Goal: Information Seeking & Learning: Learn about a topic

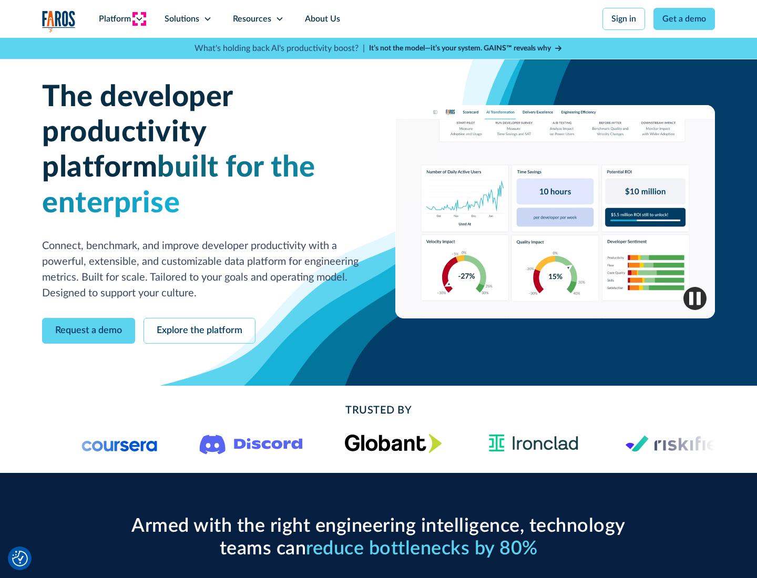
click at [139, 19] on icon at bounding box center [139, 19] width 8 height 8
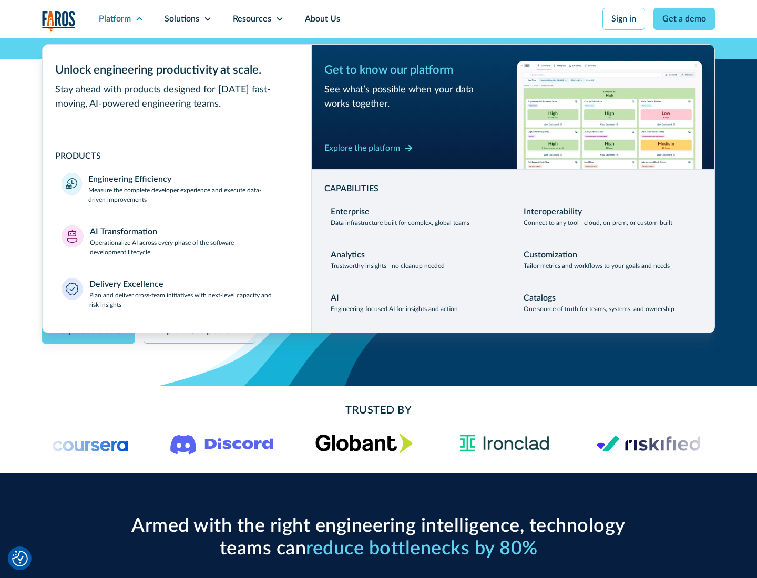
click at [190, 195] on p "Measure the complete developer experience and execute data-driven improvements" at bounding box center [190, 195] width 204 height 19
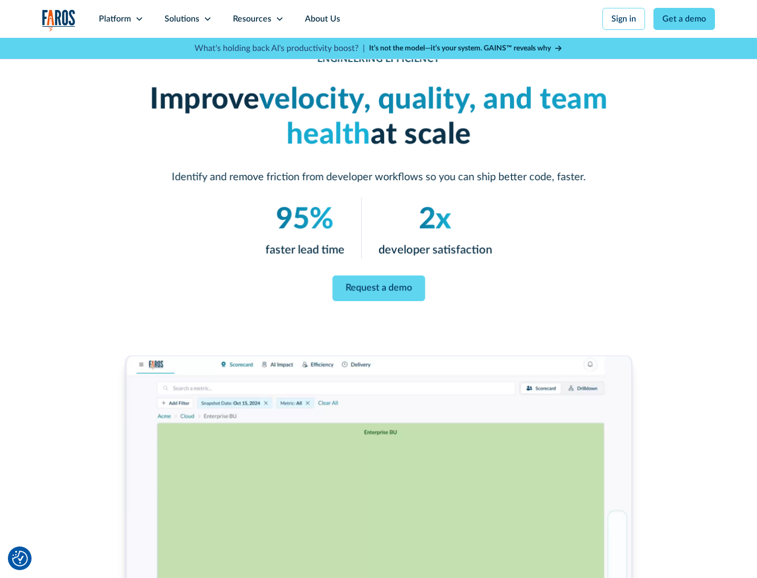
click at [379, 287] on link "Request a demo" at bounding box center [378, 289] width 93 height 26
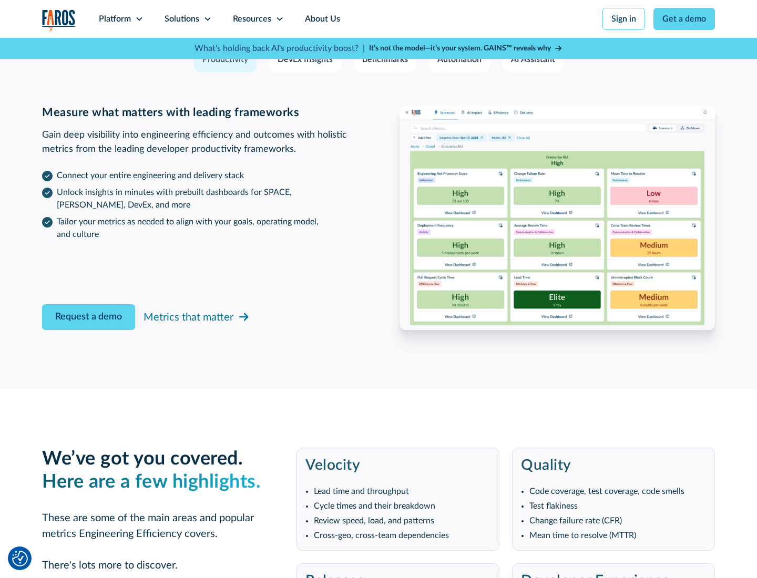
click at [139, 19] on icon at bounding box center [139, 19] width 8 height 8
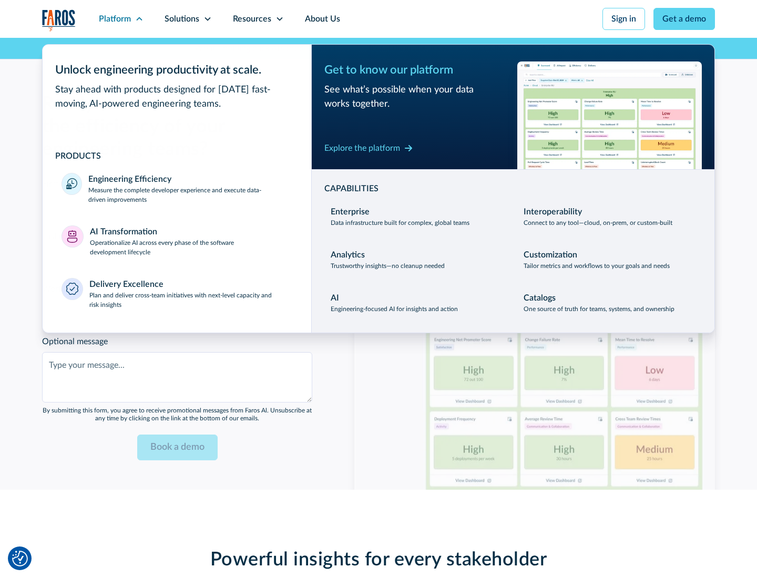
scroll to position [2306, 0]
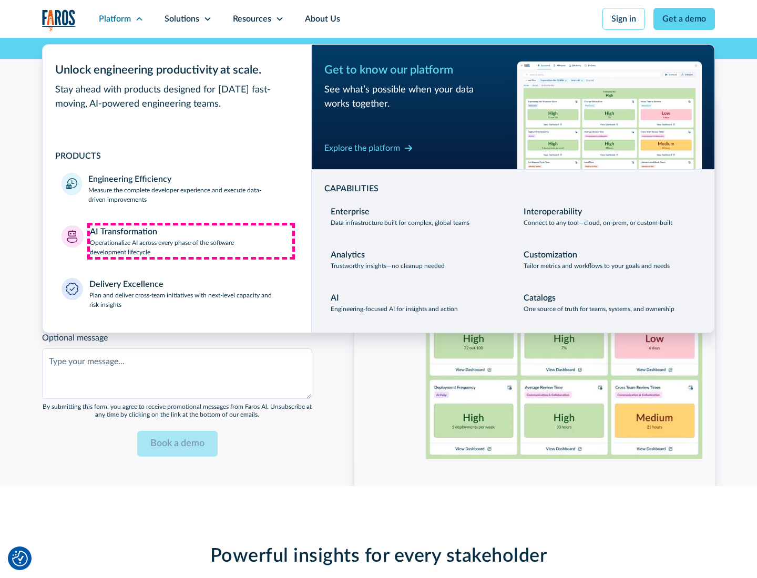
click at [191, 241] on p "Operationalize AI across every phase of the software development lifecycle" at bounding box center [191, 247] width 203 height 19
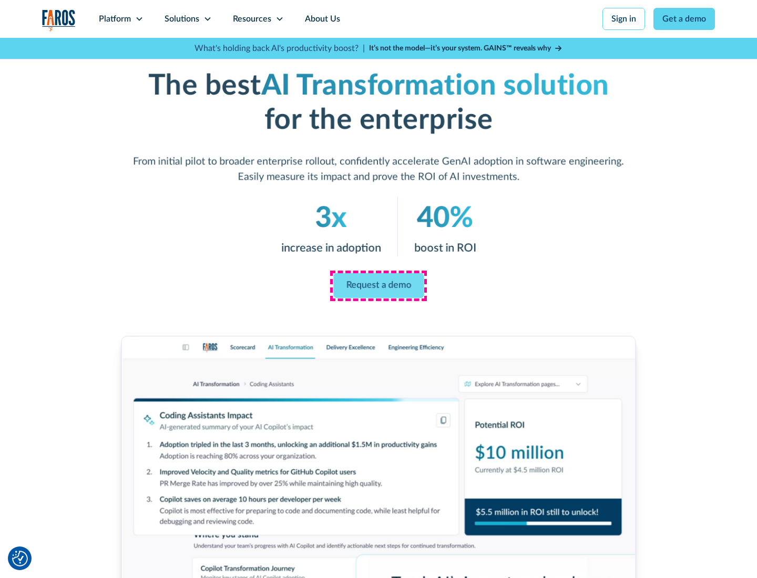
click at [379, 285] on link "Request a demo" at bounding box center [378, 285] width 90 height 25
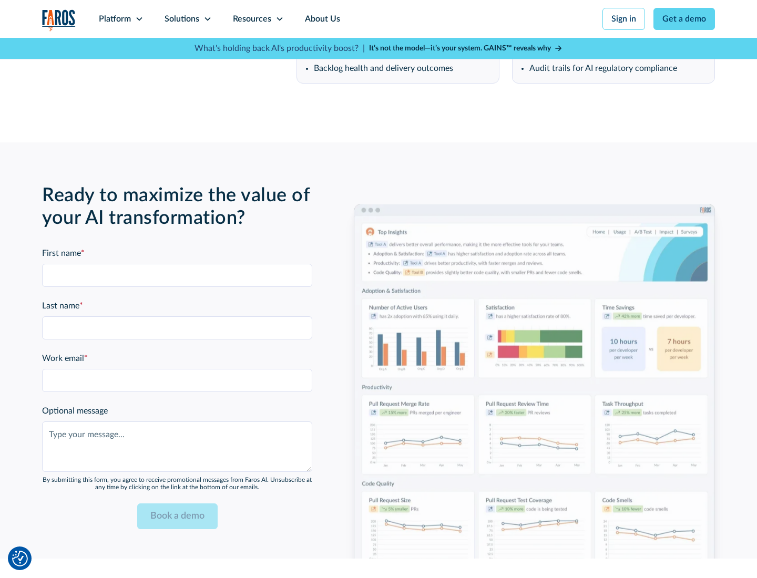
scroll to position [2559, 0]
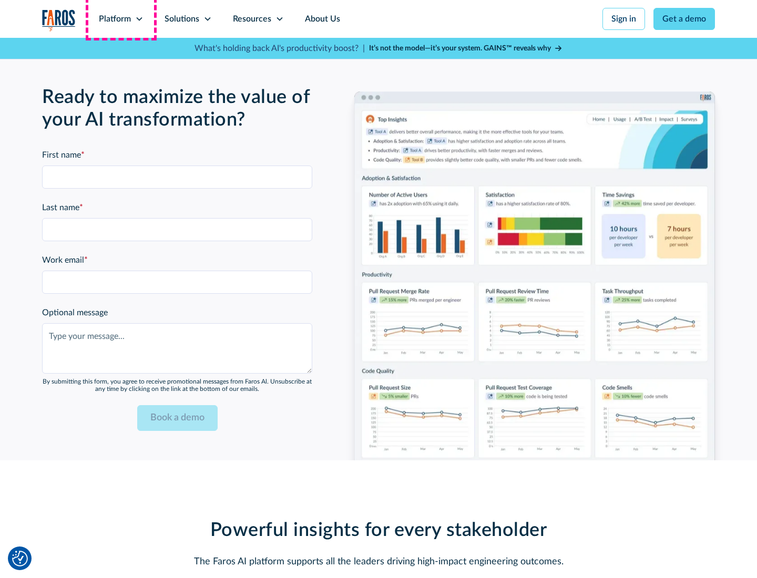
click at [121, 19] on div "Platform" at bounding box center [115, 19] width 32 height 13
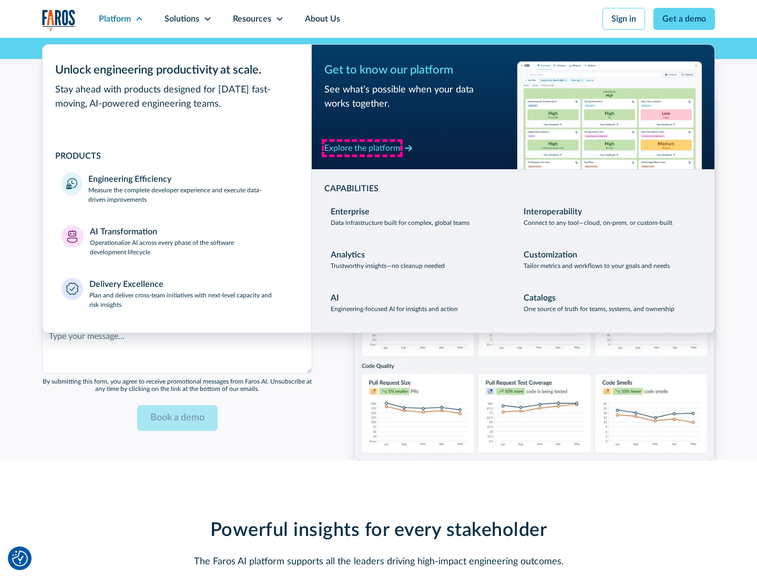
click at [362, 148] on div "Explore the platform" at bounding box center [362, 148] width 76 height 13
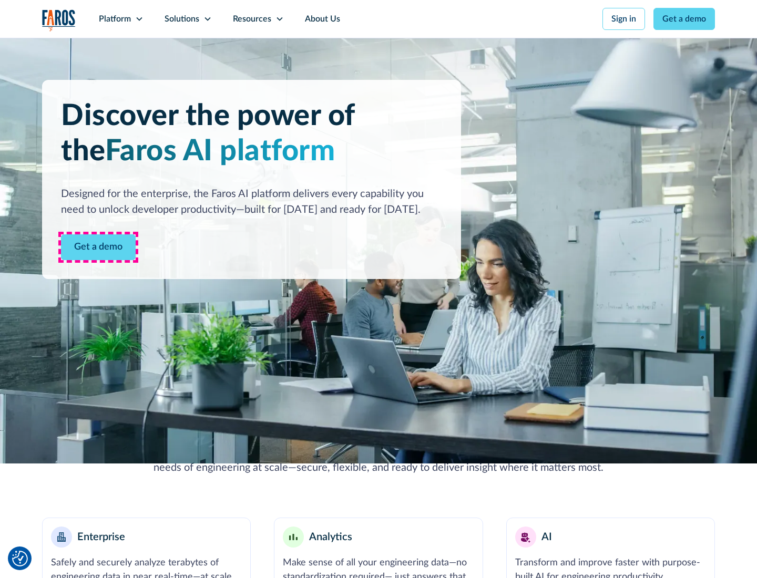
click at [98, 247] on link "Get a demo" at bounding box center [98, 247] width 75 height 26
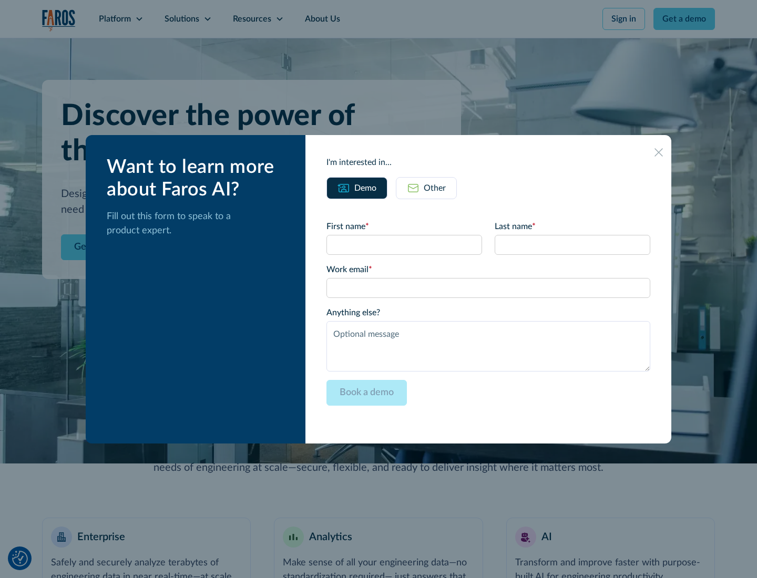
click at [435, 188] on div "Other" at bounding box center [435, 188] width 22 height 13
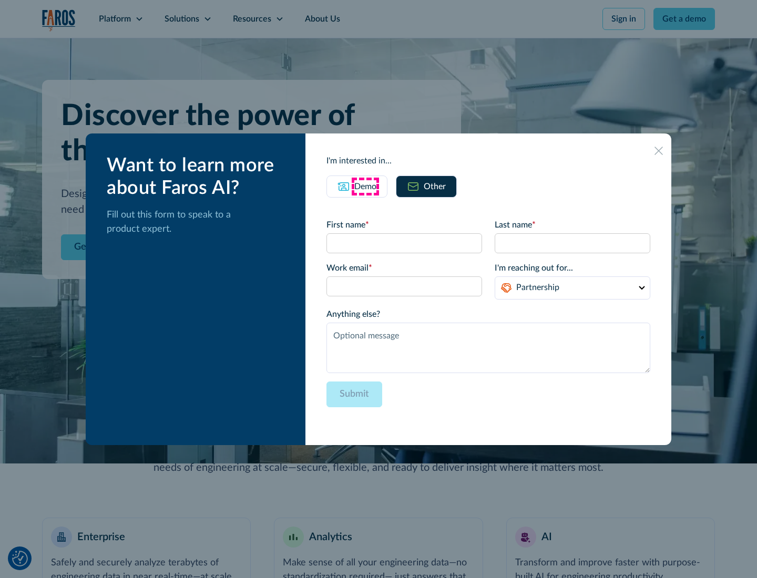
click at [365, 186] on div "Demo" at bounding box center [365, 186] width 22 height 13
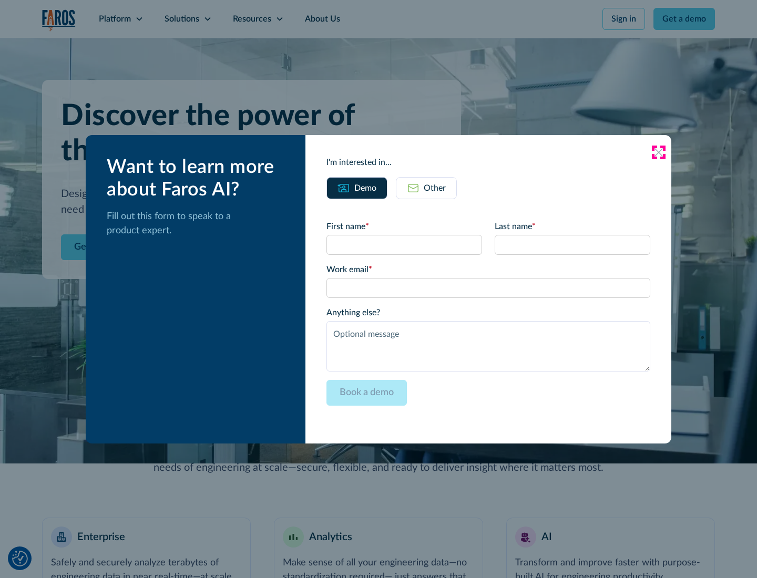
click at [659, 152] on icon at bounding box center [659, 152] width 8 height 8
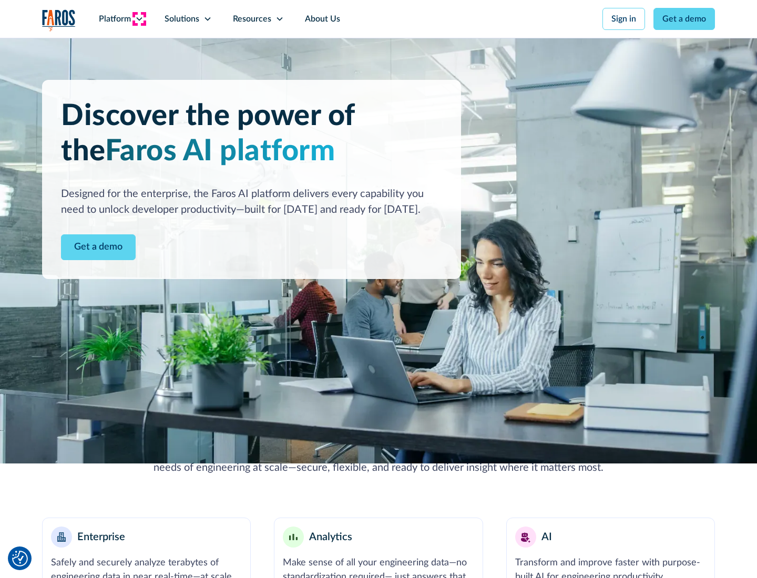
click at [139, 19] on icon at bounding box center [139, 19] width 8 height 8
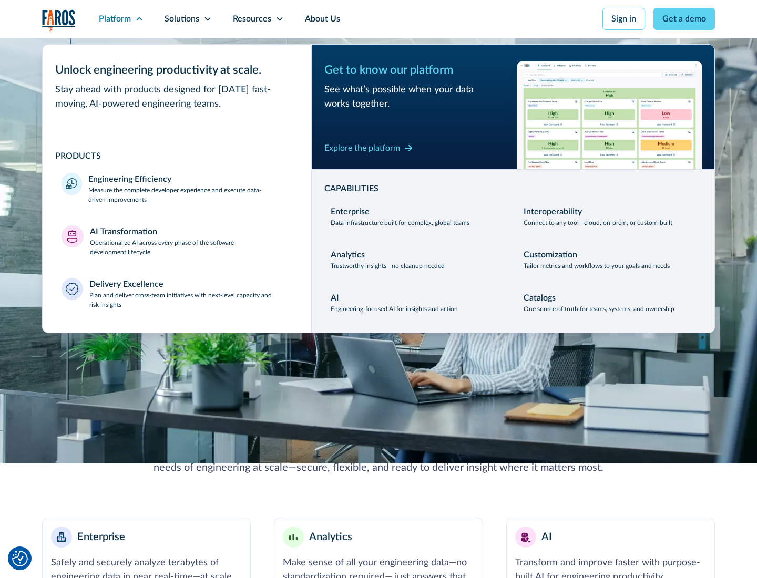
click at [190, 300] on p "Plan and deliver cross-team initiatives with next-level capacity and risk insig…" at bounding box center [190, 300] width 203 height 19
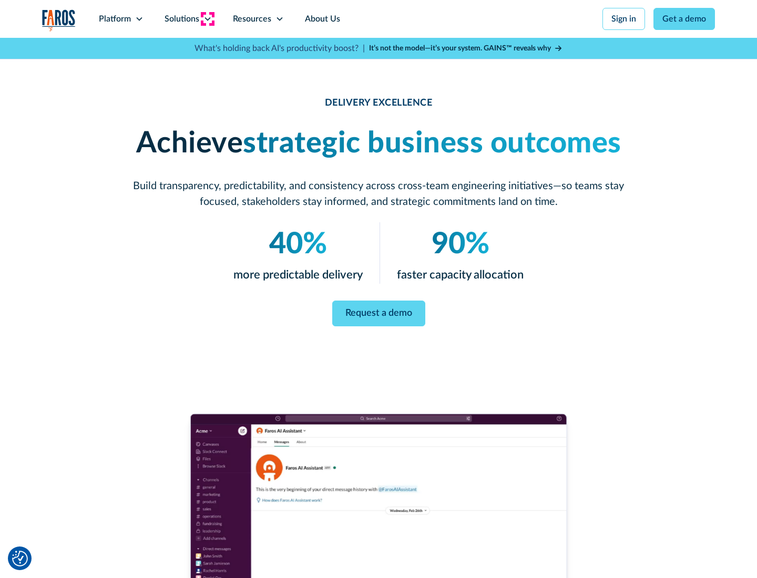
click at [207, 19] on icon at bounding box center [207, 19] width 8 height 8
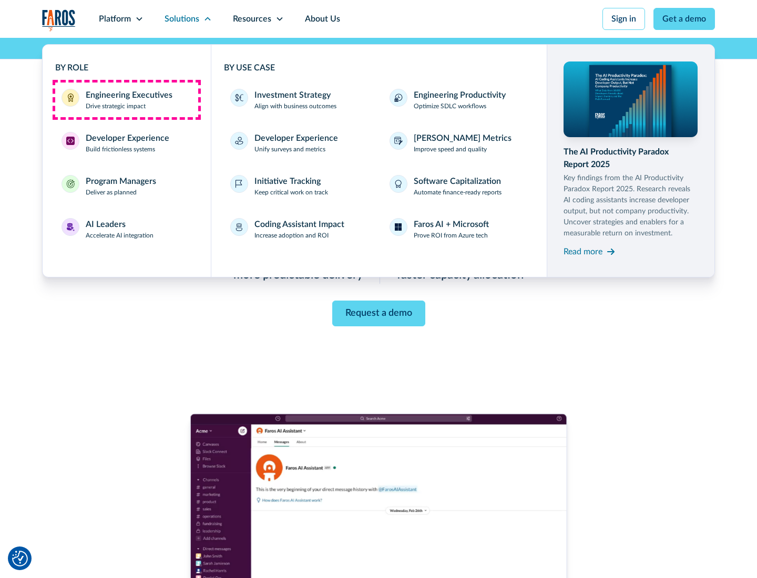
click at [126, 100] on div "Engineering Executives" at bounding box center [129, 95] width 87 height 13
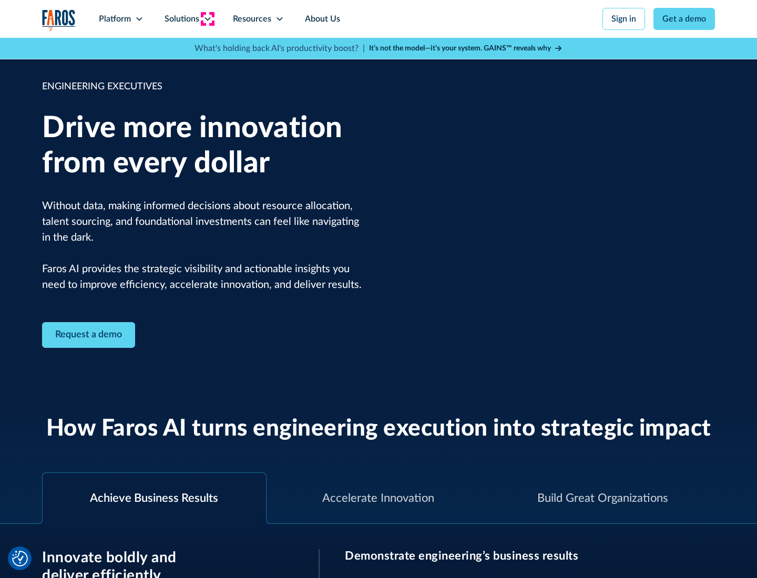
click at [207, 19] on icon at bounding box center [207, 19] width 8 height 8
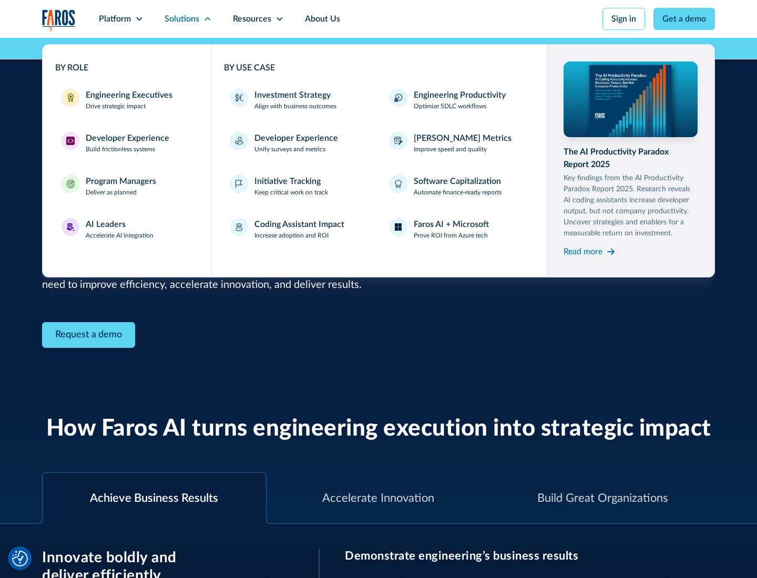
click at [126, 138] on div "Developer Experience" at bounding box center [128, 138] width 84 height 13
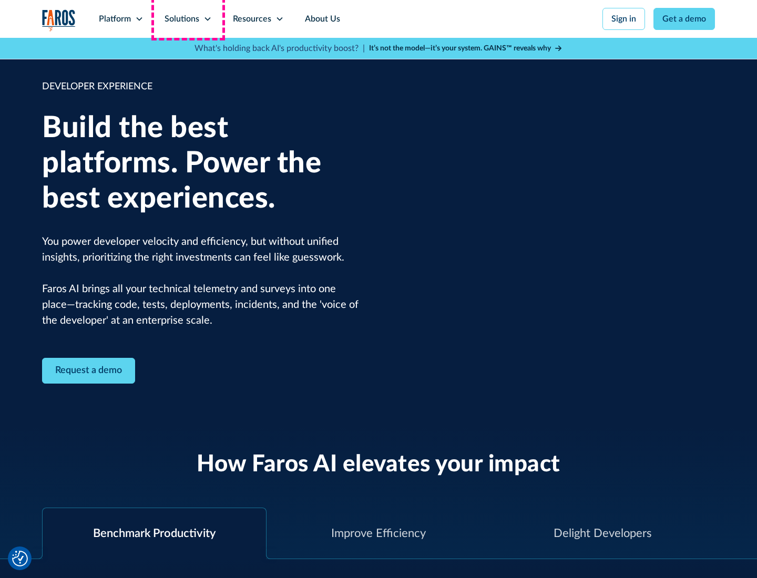
click at [188, 19] on div "Solutions" at bounding box center [182, 19] width 35 height 13
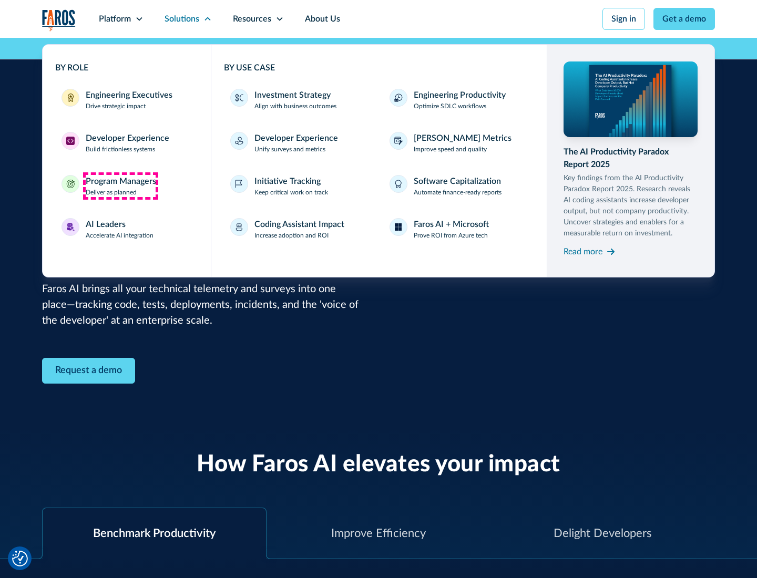
click at [120, 186] on div "Program Managers" at bounding box center [121, 181] width 70 height 13
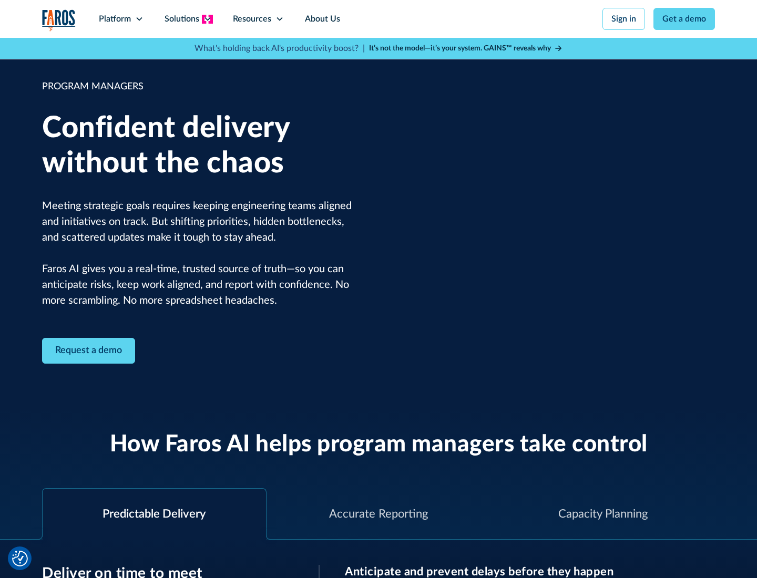
click at [207, 19] on icon at bounding box center [207, 19] width 8 height 8
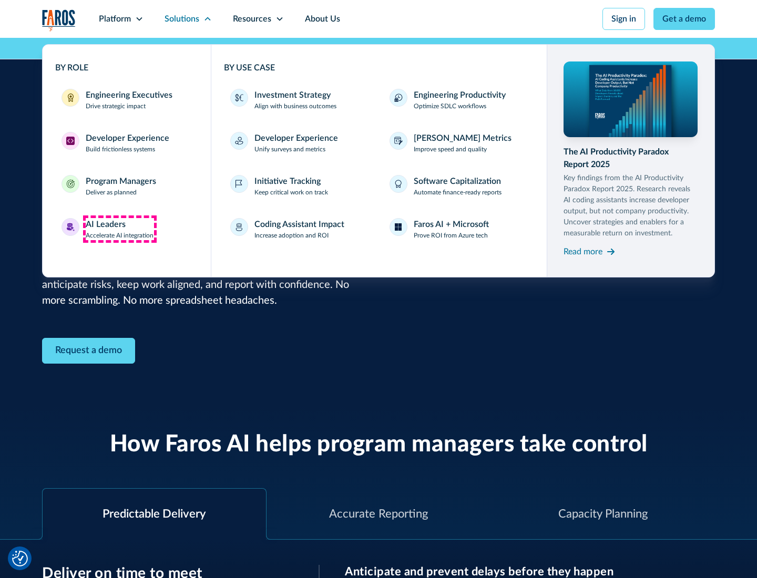
click at [120, 229] on div "AI Leaders" at bounding box center [106, 224] width 40 height 13
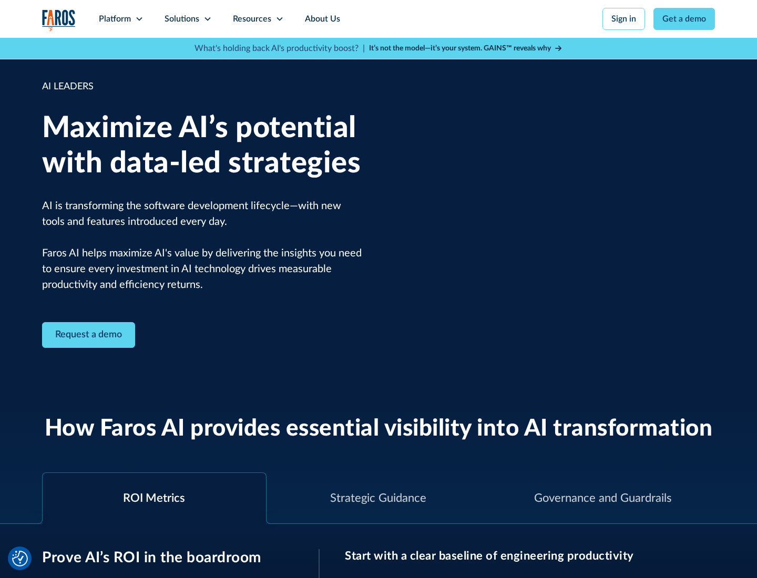
click at [207, 19] on icon at bounding box center [207, 19] width 8 height 8
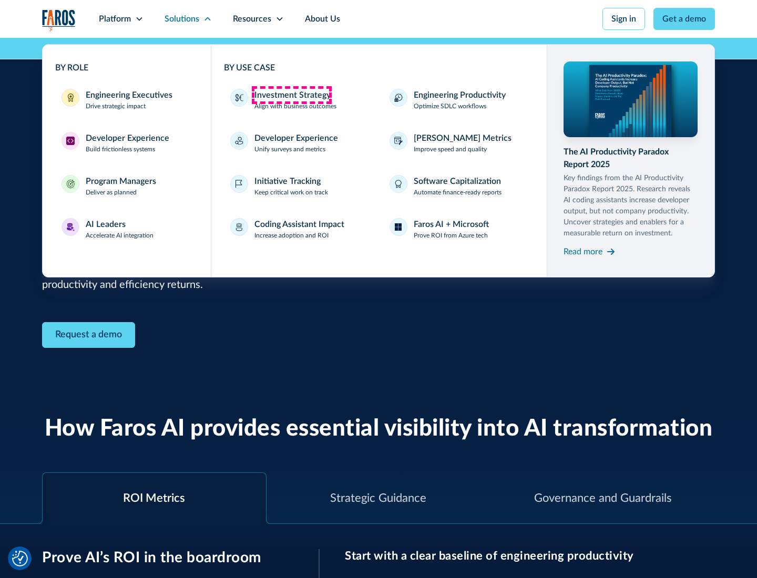
click at [291, 95] on div "Investment Strategy" at bounding box center [292, 95] width 76 height 13
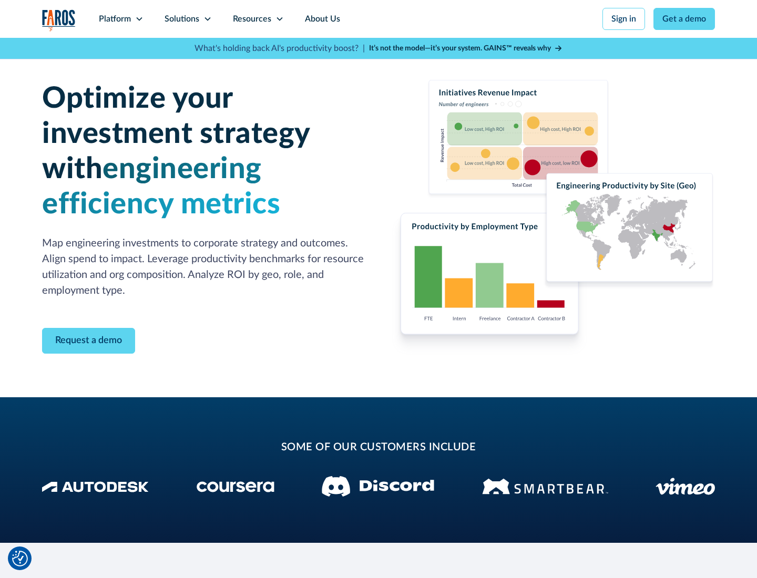
click at [207, 19] on icon at bounding box center [207, 19] width 8 height 8
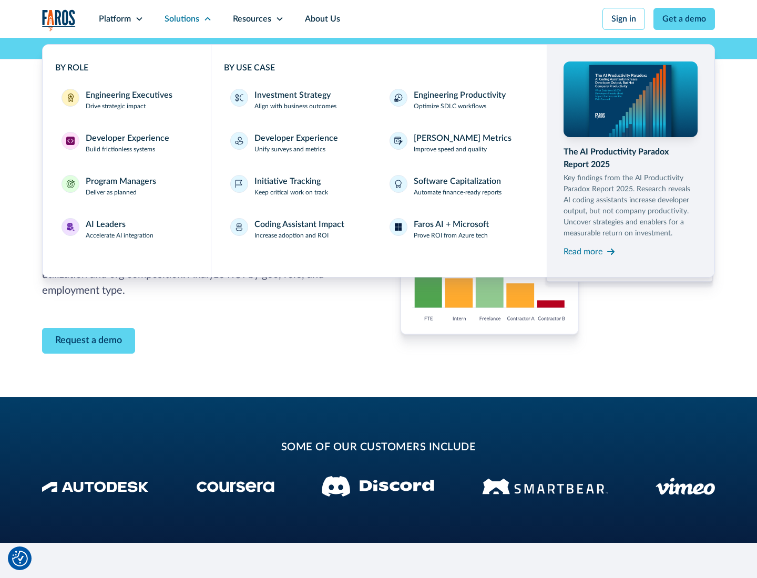
click at [451, 236] on p "Prove ROI from Azure tech" at bounding box center [451, 235] width 74 height 9
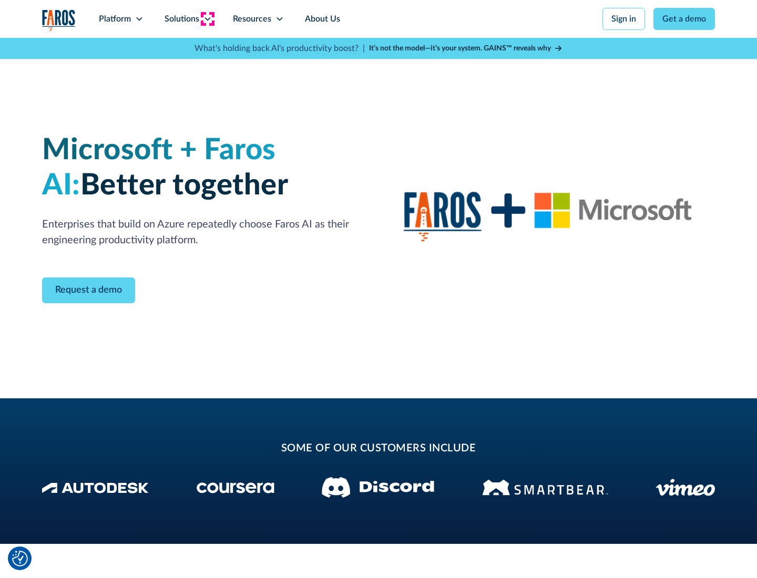
click at [207, 19] on icon at bounding box center [207, 19] width 8 height 8
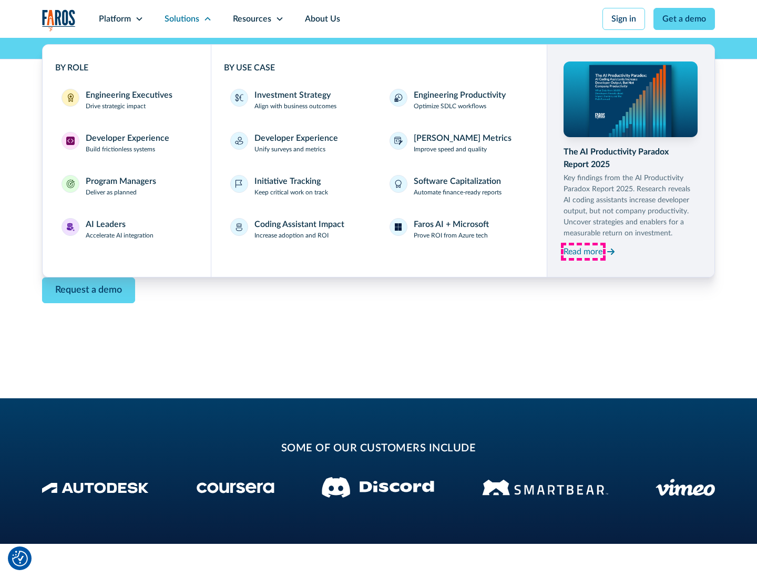
click at [583, 251] on div "Read more" at bounding box center [583, 252] width 39 height 13
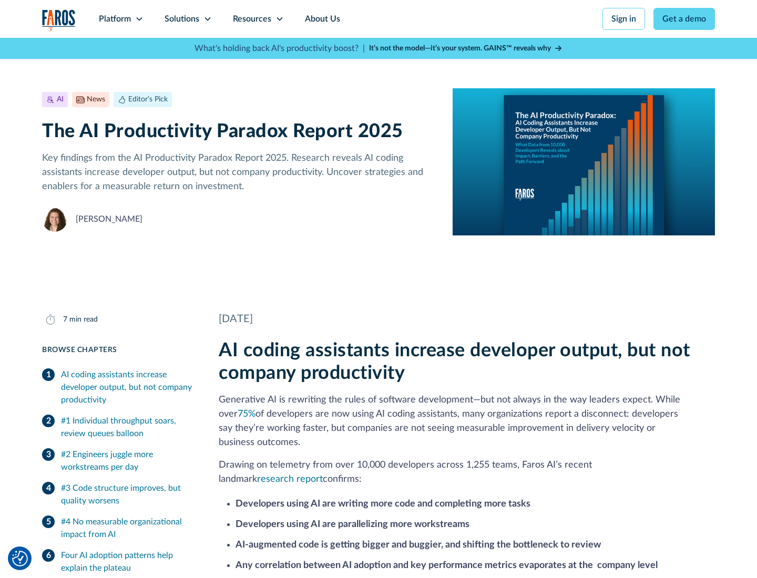
click at [279, 19] on icon at bounding box center [279, 19] width 8 height 8
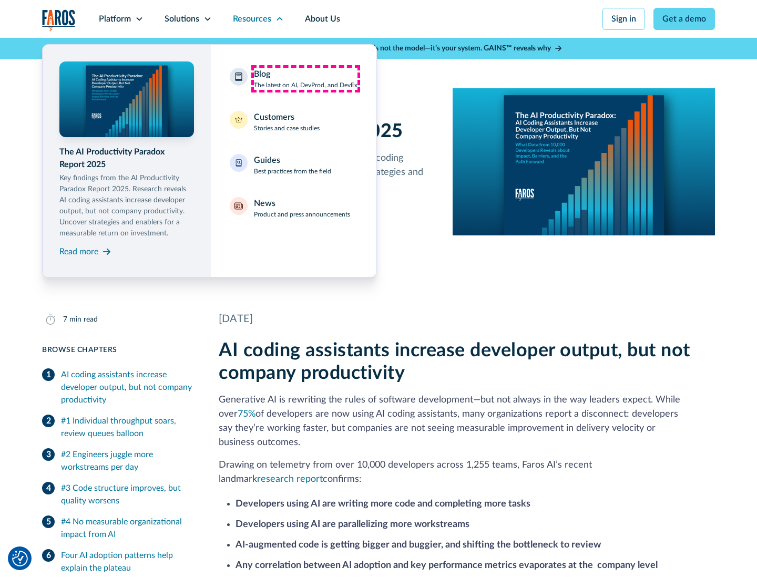
click at [305, 79] on div "Blog The latest on AI, DevProd, and DevEx" at bounding box center [306, 79] width 104 height 22
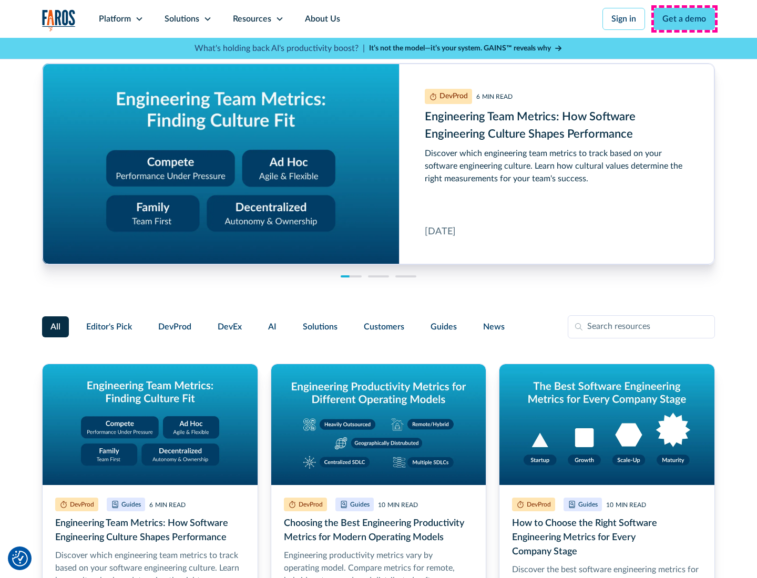
click at [684, 19] on link "Get a demo" at bounding box center [684, 19] width 62 height 22
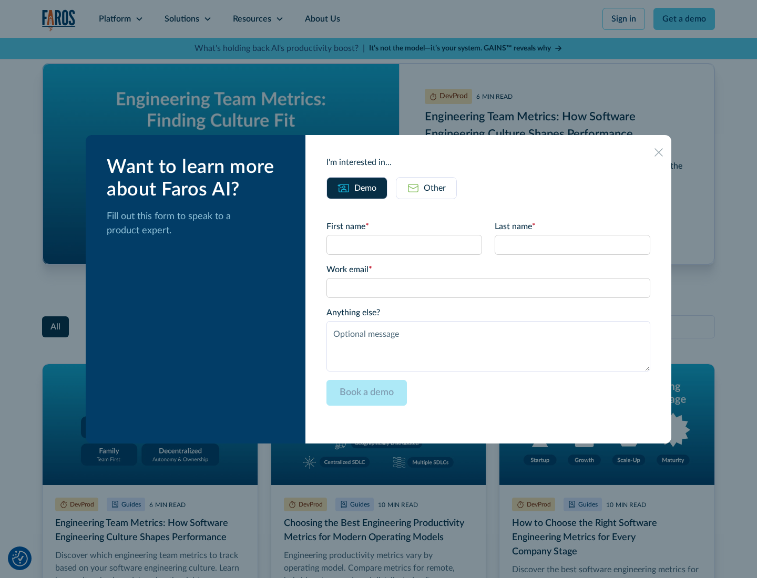
click at [426, 188] on div "Other" at bounding box center [435, 188] width 22 height 13
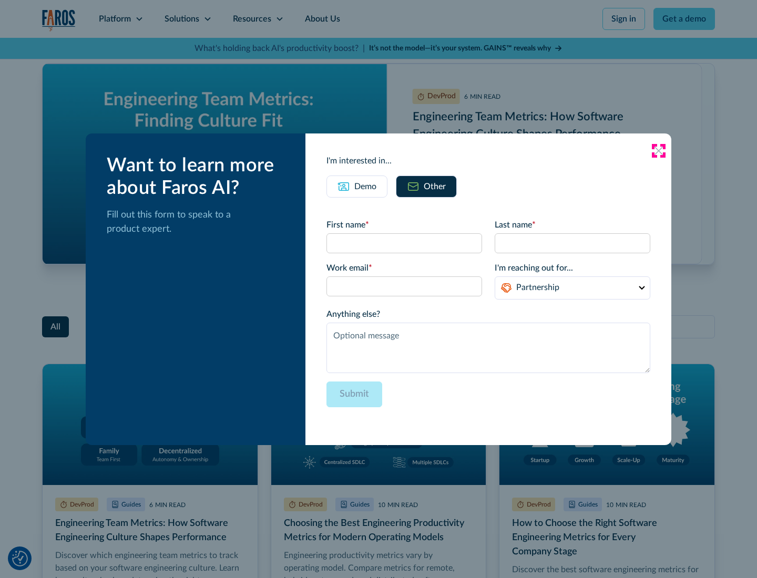
click at [659, 150] on icon at bounding box center [659, 151] width 8 height 8
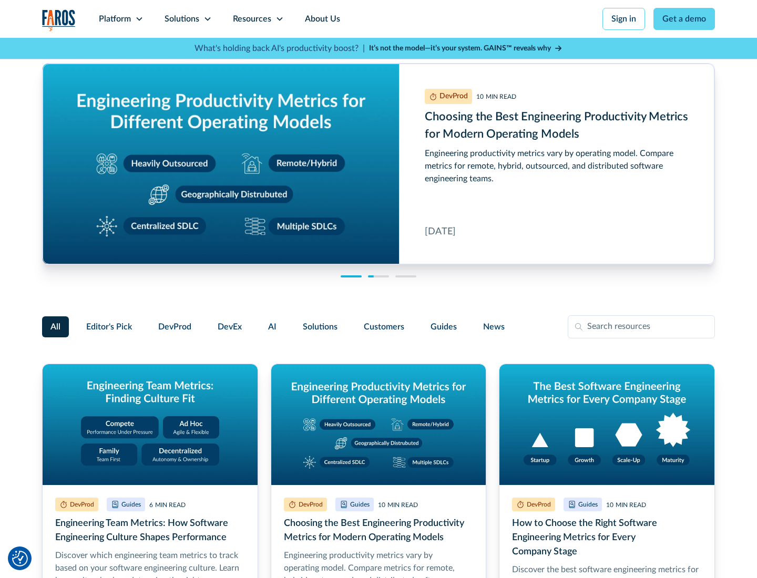
click at [321, 19] on link "About Us" at bounding box center [322, 19] width 56 height 38
